Goal: Transaction & Acquisition: Purchase product/service

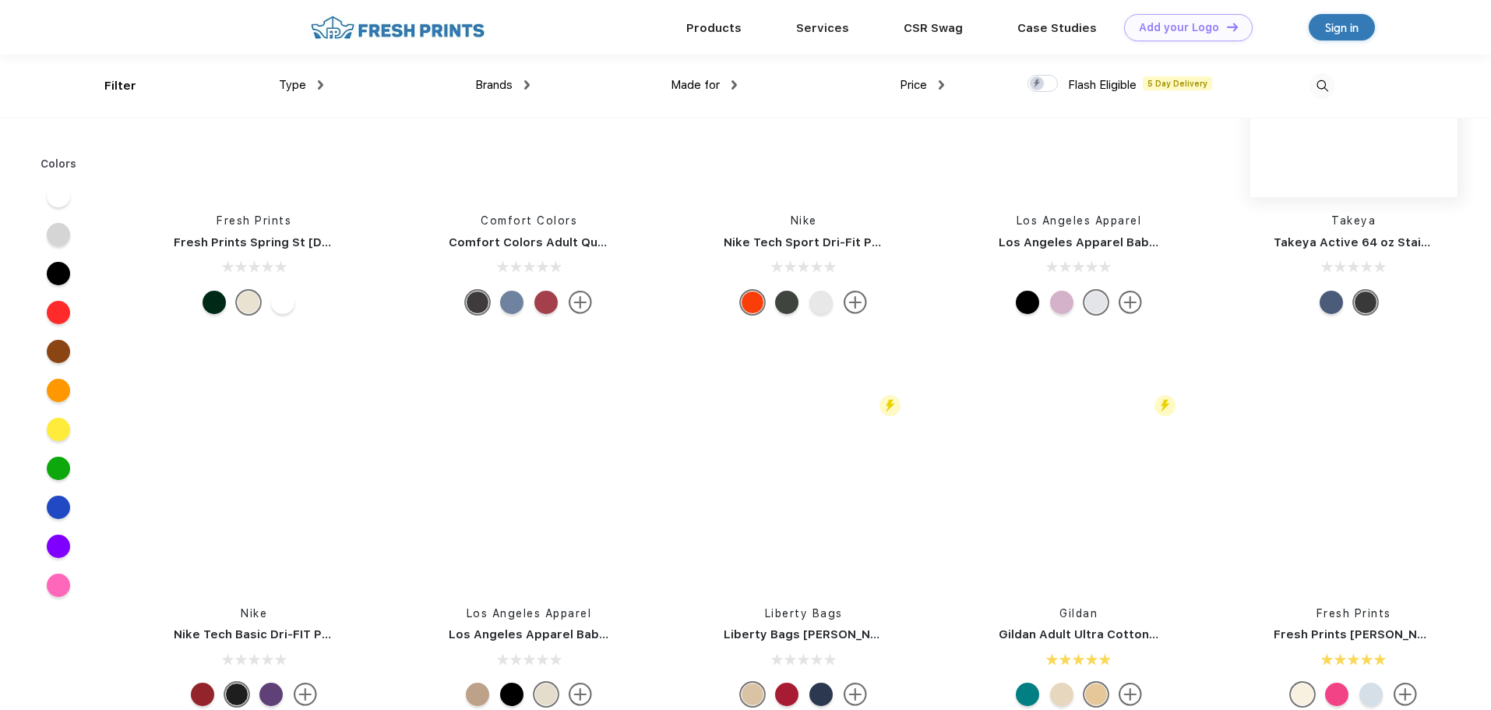
scroll to position [5921, 0]
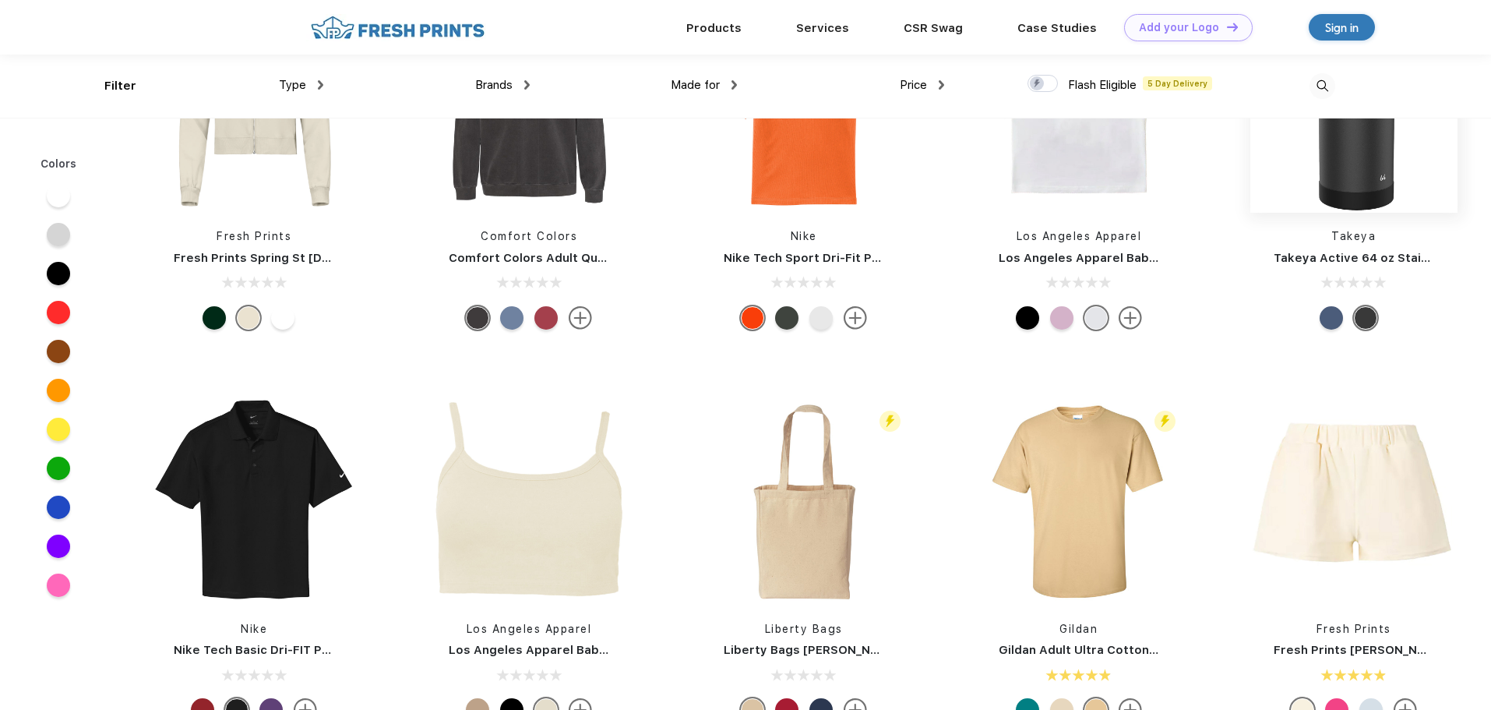
click at [1365, 162] on img at bounding box center [1353, 108] width 207 height 207
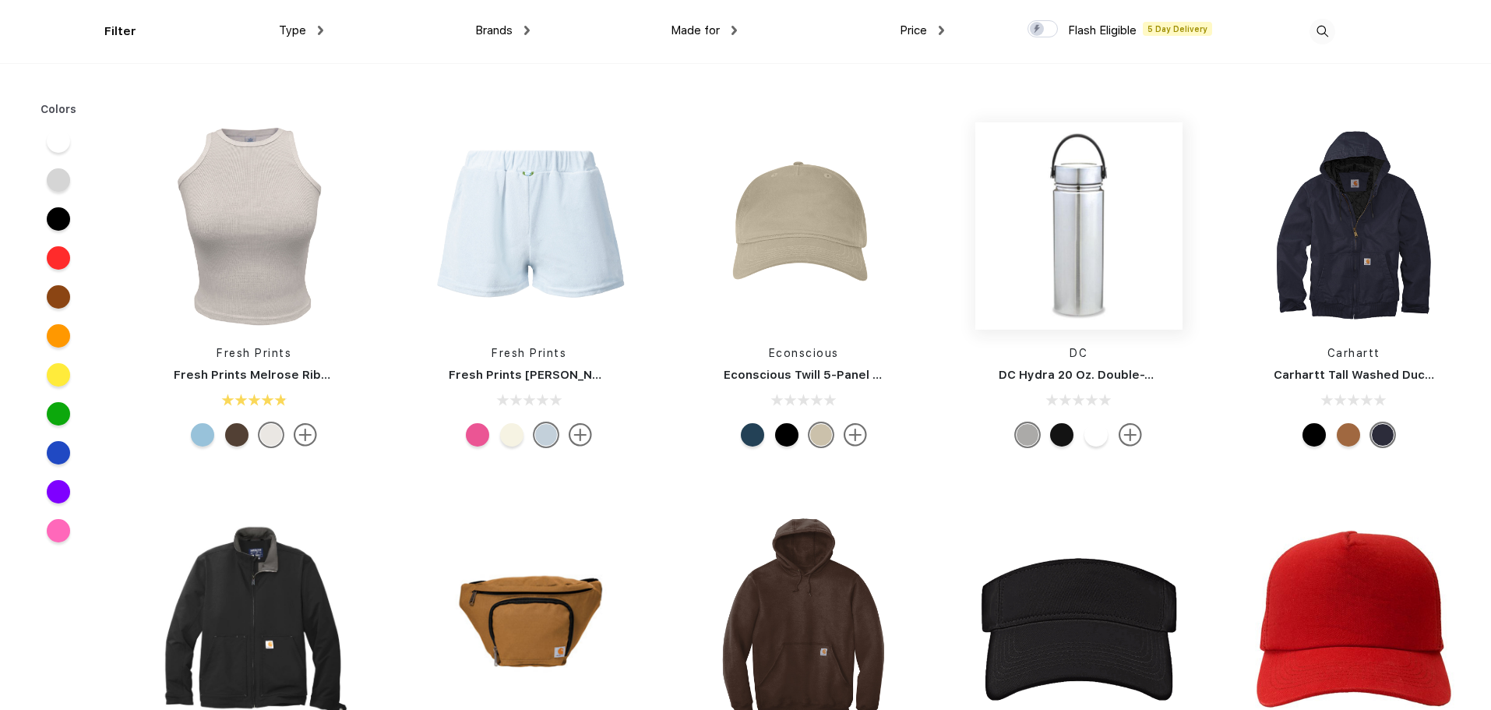
scroll to position [14567, 0]
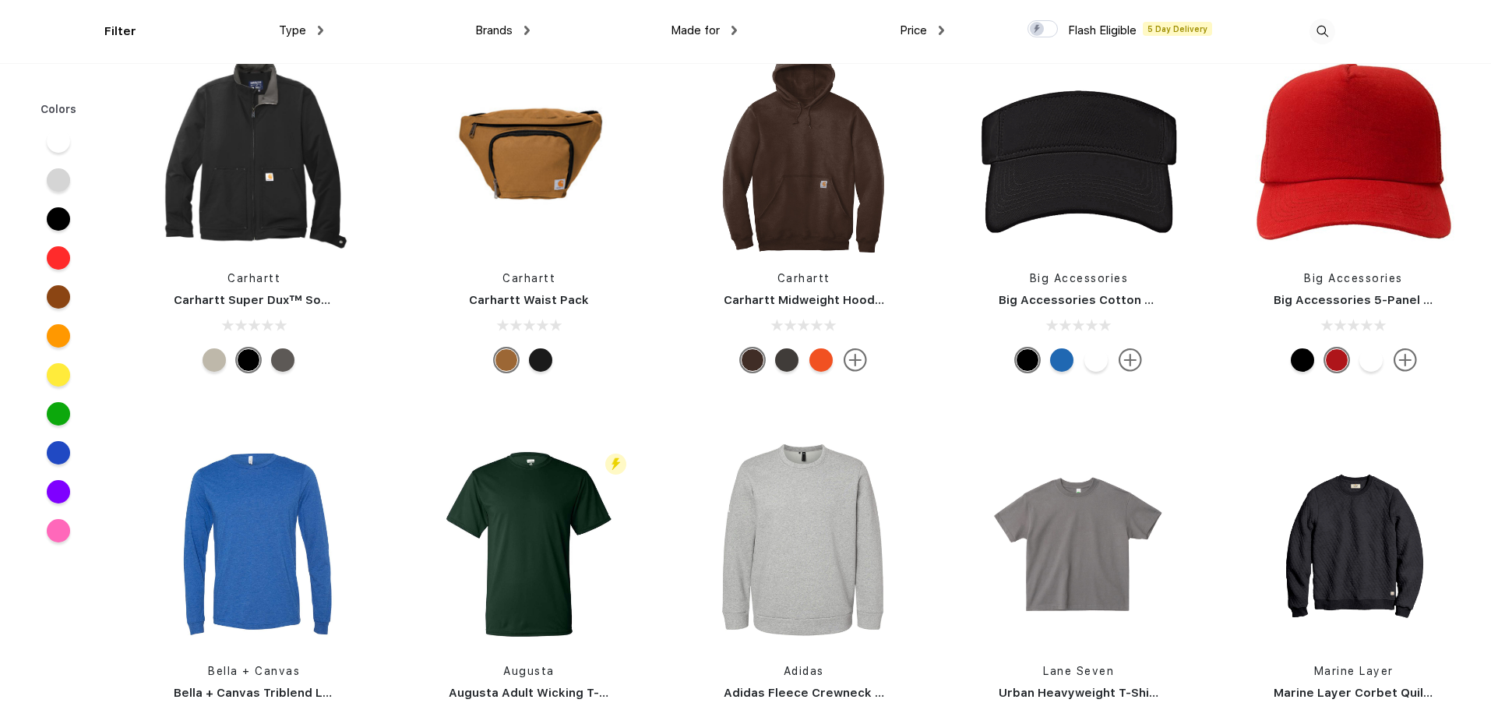
click at [548, 296] on link "Carhartt Waist Pack" at bounding box center [529, 300] width 120 height 14
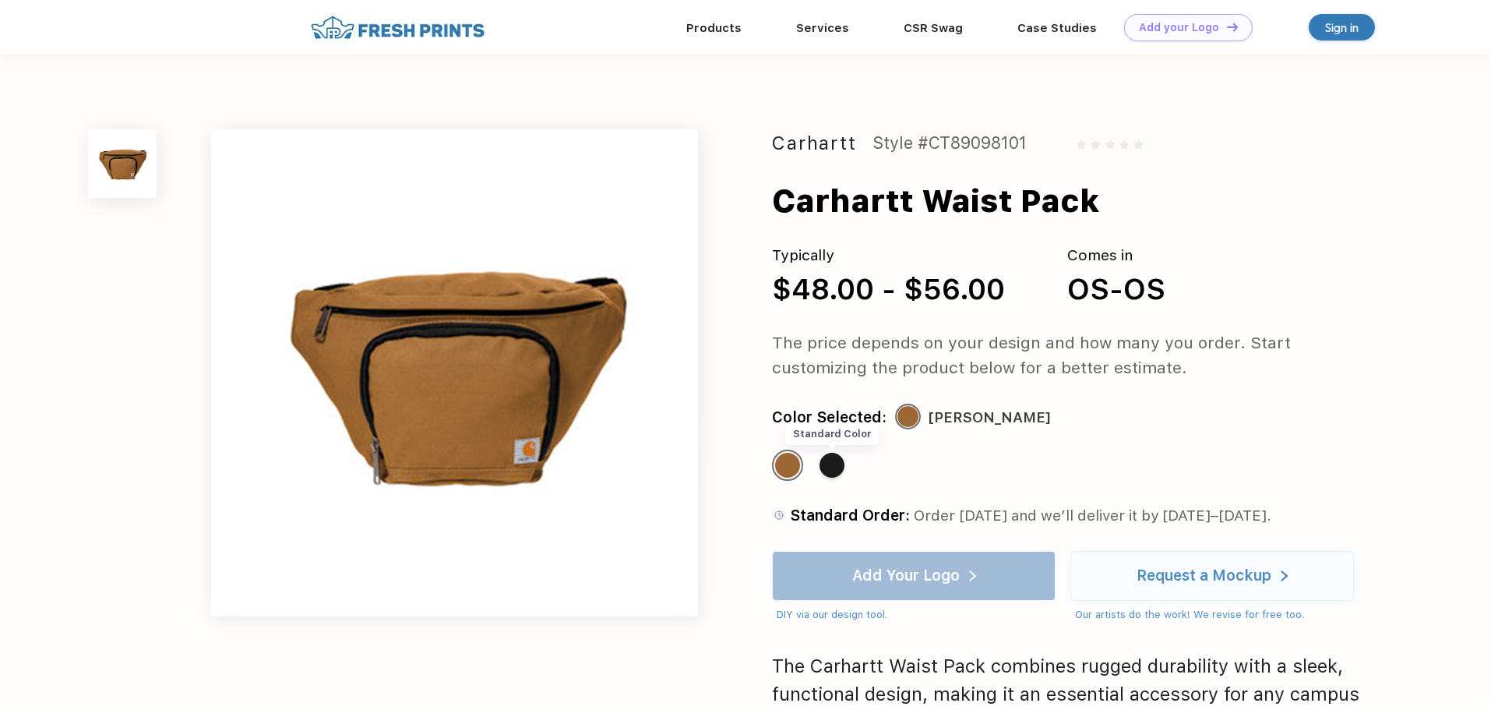
click at [826, 467] on div "Standard Color" at bounding box center [831, 465] width 25 height 25
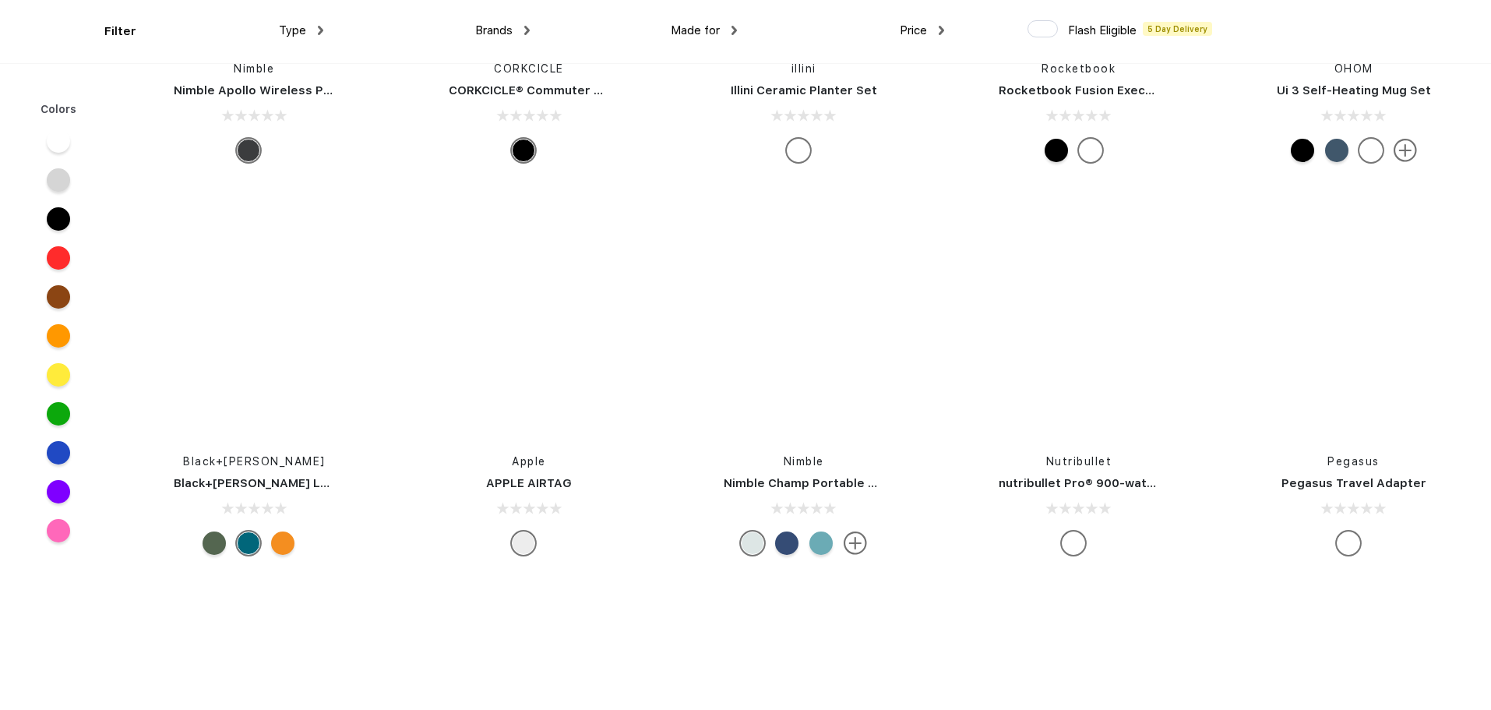
scroll to position [45025, 0]
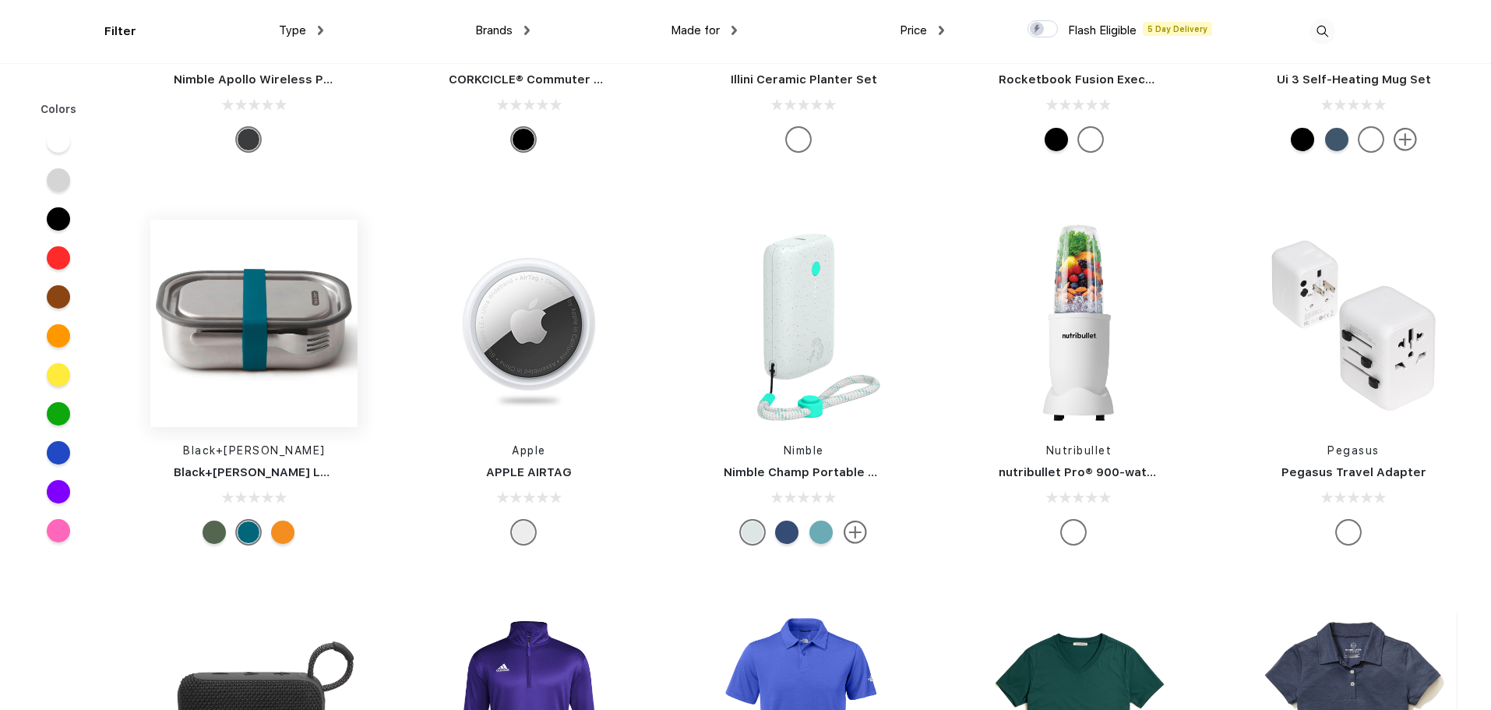
click at [217, 287] on img at bounding box center [253, 323] width 207 height 207
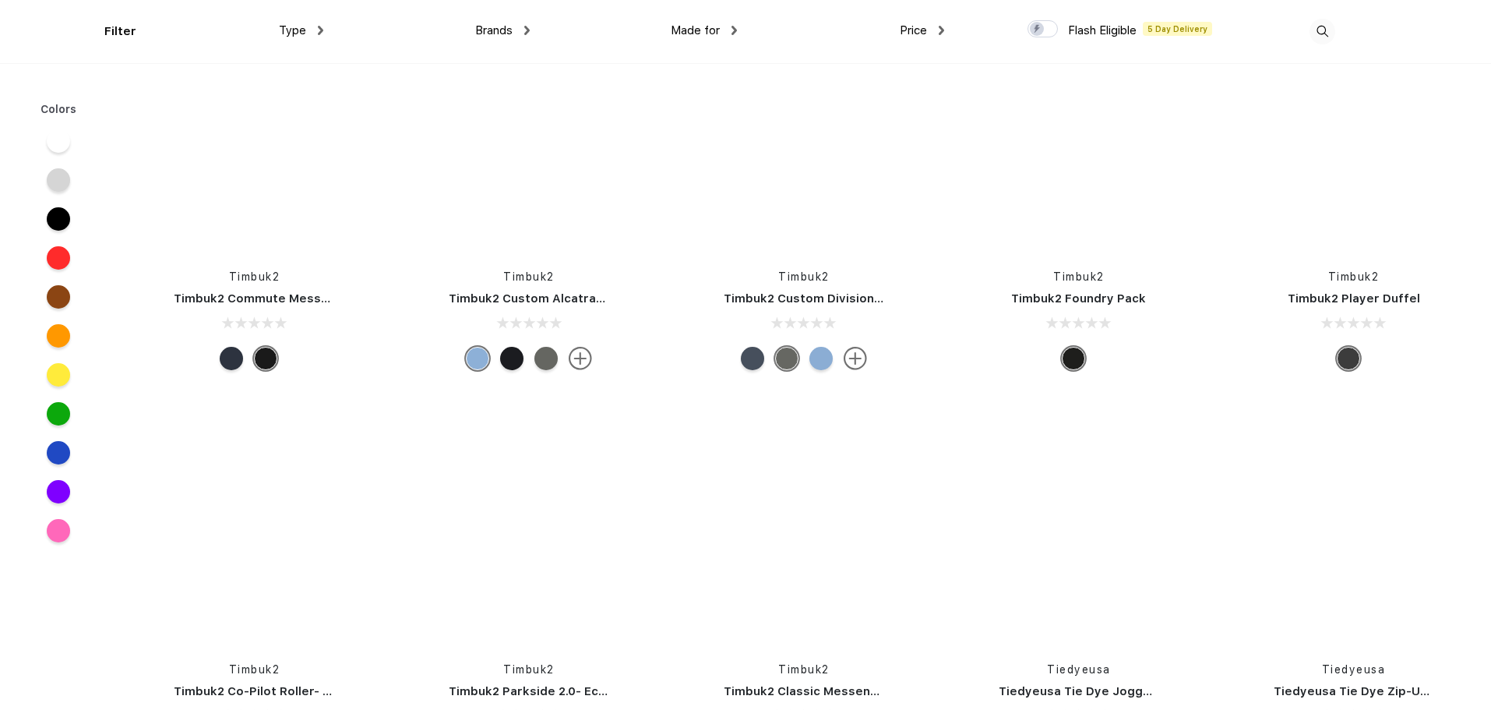
scroll to position [63327, 0]
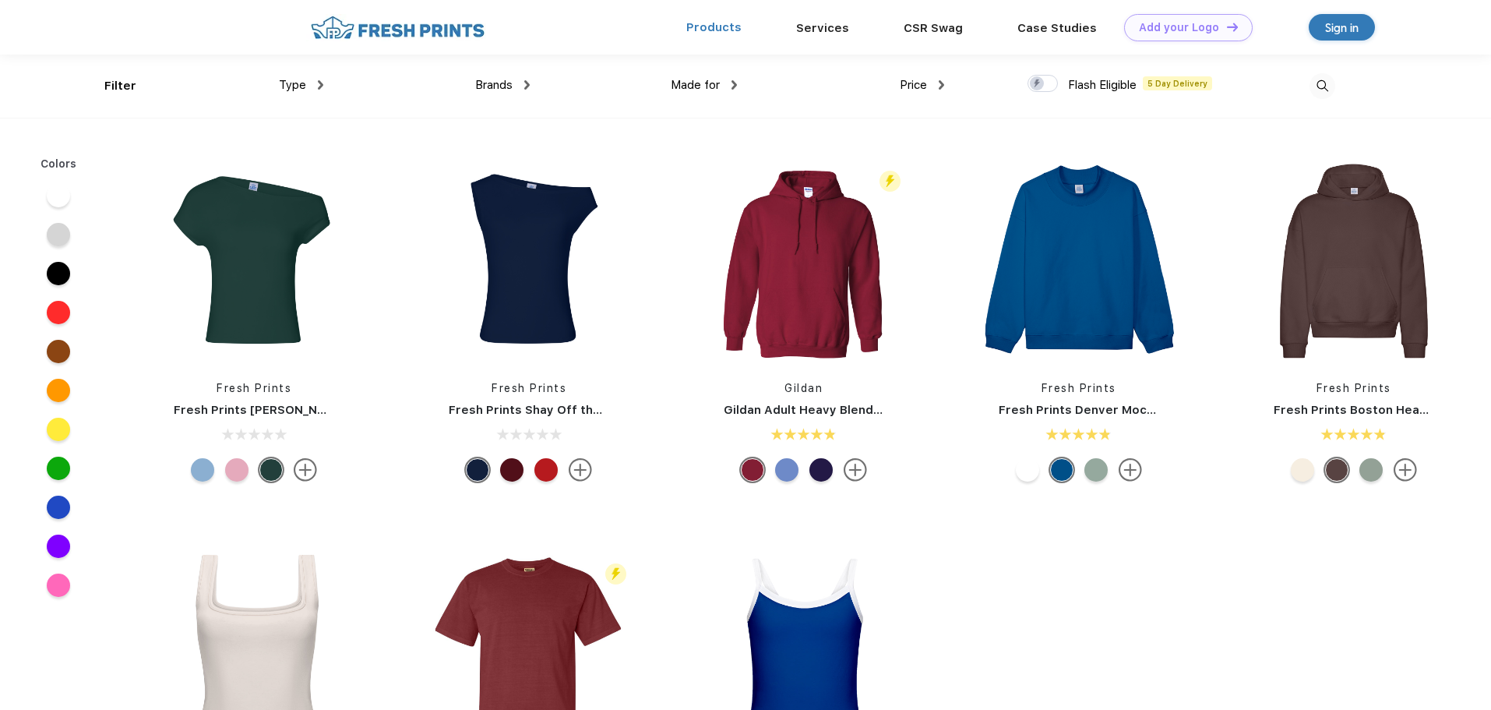
scroll to position [1, 0]
click at [717, 30] on link "Products" at bounding box center [713, 26] width 55 height 14
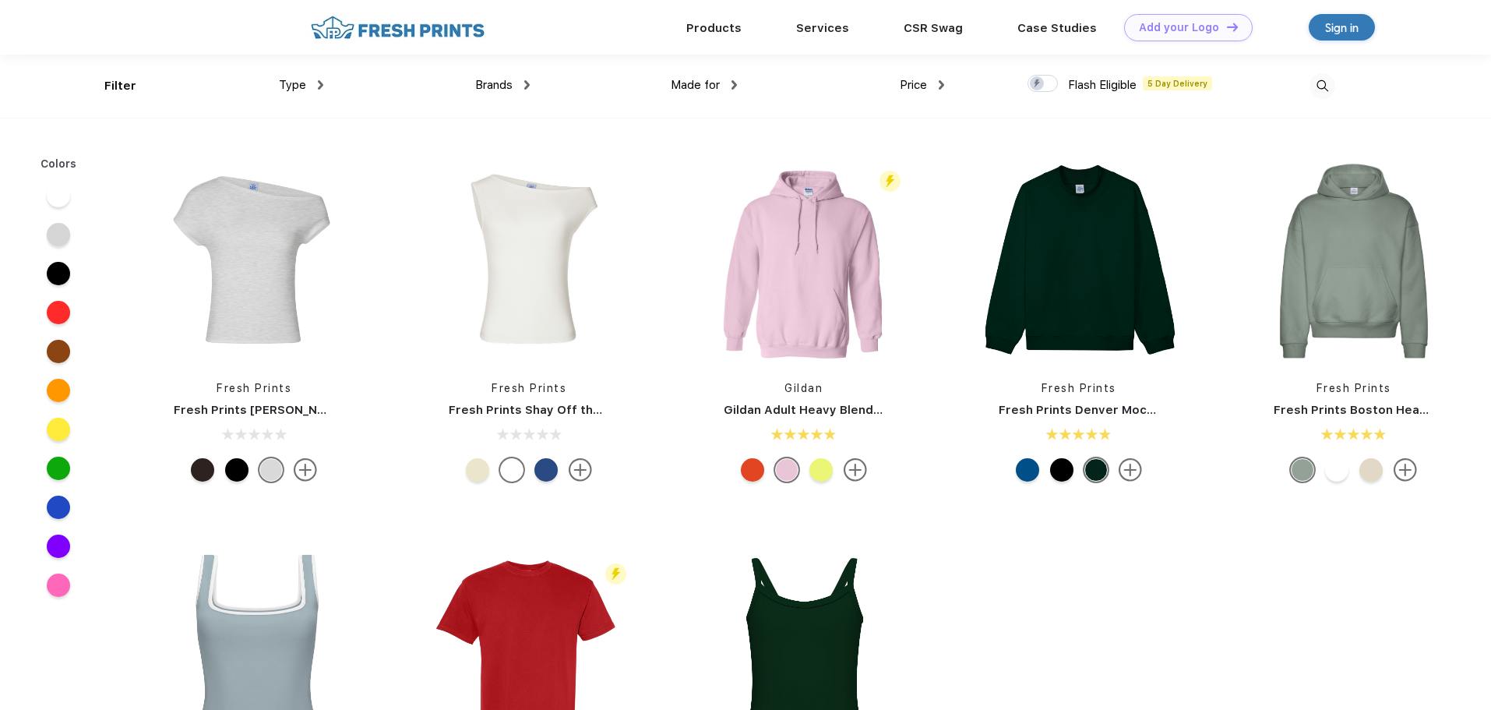
scroll to position [1, 0]
click at [940, 19] on link "CSR Swag" at bounding box center [933, 26] width 59 height 14
